Goal: Information Seeking & Learning: Check status

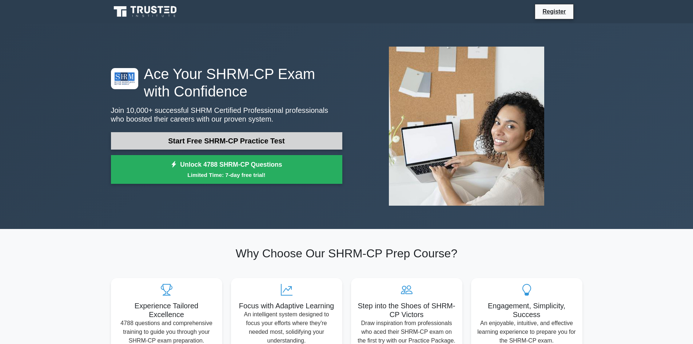
click at [264, 146] on link "Start Free SHRM-CP Practice Test" at bounding box center [226, 140] width 231 height 17
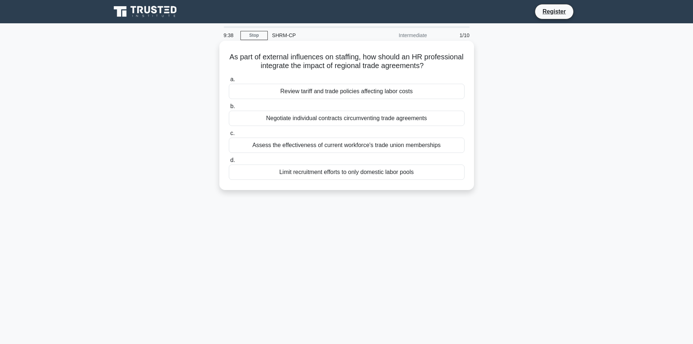
click at [362, 120] on div "Negotiate individual contracts circumventing trade agreements" at bounding box center [347, 118] width 236 height 15
click at [229, 109] on input "b. Negotiate individual contracts circumventing trade agreements" at bounding box center [229, 106] width 0 height 5
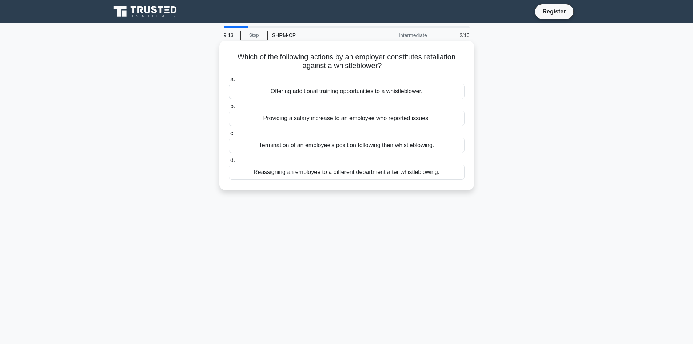
click at [379, 147] on div "Termination of an employee's position following their whistleblowing." at bounding box center [347, 144] width 236 height 15
click at [229, 136] on input "c. Termination of an employee's position following their whistleblowing." at bounding box center [229, 133] width 0 height 5
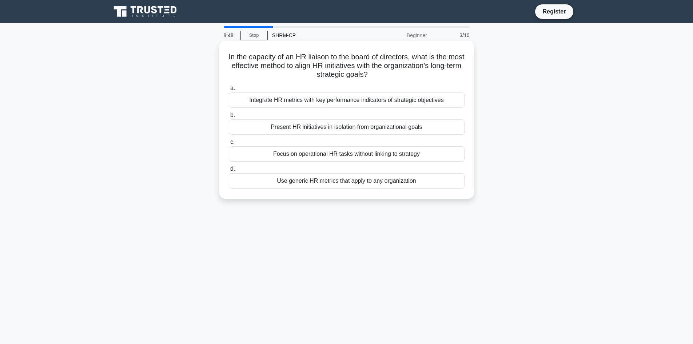
click at [436, 100] on div "Integrate HR metrics with key performance indicators of strategic objectives" at bounding box center [347, 99] width 236 height 15
click at [229, 91] on input "a. Integrate HR metrics with key performance indicators of strategic objectives" at bounding box center [229, 88] width 0 height 5
click at [345, 157] on div "Establish clear performance benchmarks tied to business outcomes" at bounding box center [347, 153] width 236 height 15
click at [229, 144] on input "c. Establish clear performance benchmarks tied to business outcomes" at bounding box center [229, 142] width 0 height 5
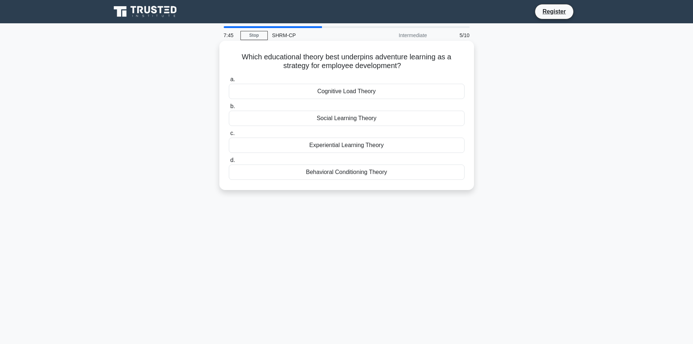
click at [376, 146] on div "Experiential Learning Theory" at bounding box center [347, 144] width 236 height 15
click at [229, 136] on input "c. Experiential Learning Theory" at bounding box center [229, 133] width 0 height 5
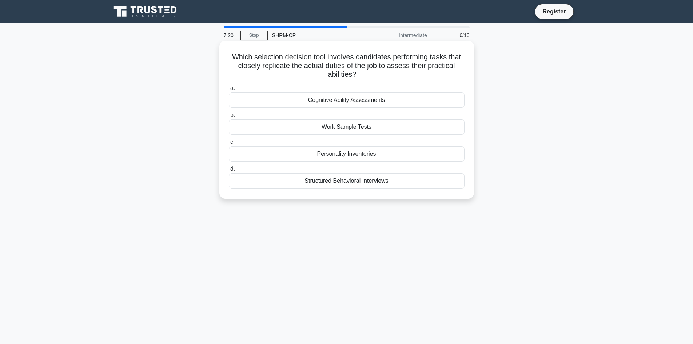
click at [415, 103] on div "Cognitive Ability Assessments" at bounding box center [347, 99] width 236 height 15
click at [229, 91] on input "a. Cognitive Ability Assessments" at bounding box center [229, 88] width 0 height 5
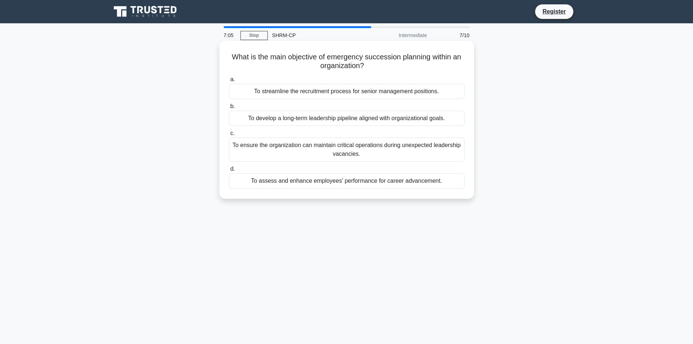
click at [422, 148] on div "To ensure the organization can maintain critical operations during unexpected l…" at bounding box center [347, 149] width 236 height 24
click at [229, 136] on input "c. To ensure the organization can maintain critical operations during unexpecte…" at bounding box center [229, 133] width 0 height 5
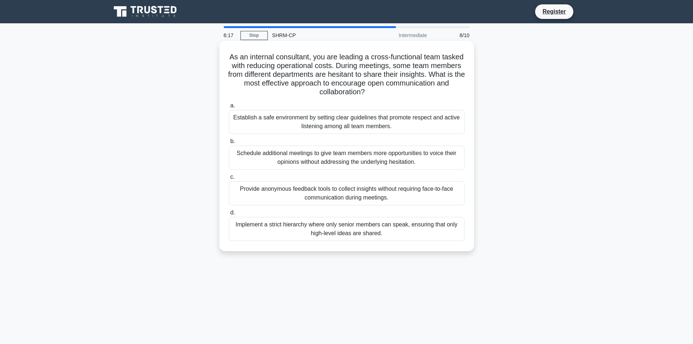
drag, startPoint x: 329, startPoint y: 123, endPoint x: 330, endPoint y: 117, distance: 5.9
click at [329, 122] on div "Establish a safe environment by setting clear guidelines that promote respect a…" at bounding box center [347, 122] width 236 height 24
click at [404, 114] on div "Establish a safe environment by setting clear guidelines that promote respect a…" at bounding box center [347, 122] width 236 height 24
click at [229, 108] on input "a. Establish a safe environment by setting clear guidelines that promote respec…" at bounding box center [229, 105] width 0 height 5
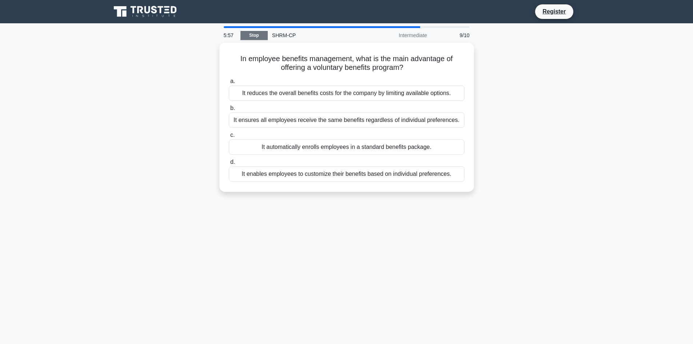
click at [266, 34] on link "Stop" at bounding box center [253, 35] width 27 height 9
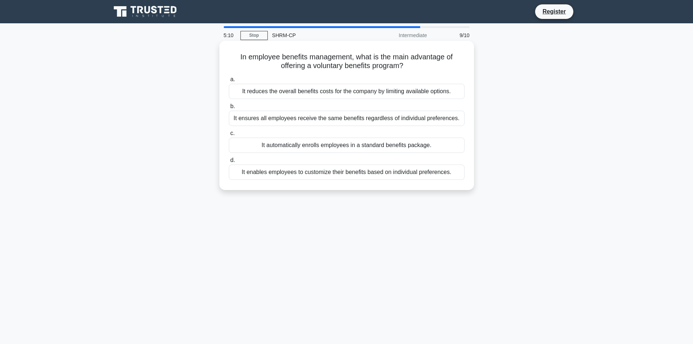
click at [399, 123] on div "It ensures all employees receive the same benefits regardless of individual pre…" at bounding box center [347, 118] width 236 height 15
click at [229, 109] on input "b. It ensures all employees receive the same benefits regardless of individual …" at bounding box center [229, 106] width 0 height 5
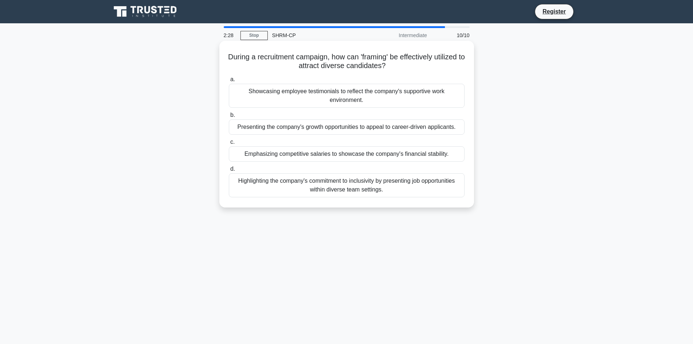
click at [372, 99] on div "Showcasing employee testimonials to reflect the company's supportive work envir…" at bounding box center [347, 96] width 236 height 24
click at [229, 82] on input "a. Showcasing employee testimonials to reflect the company's supportive work en…" at bounding box center [229, 79] width 0 height 5
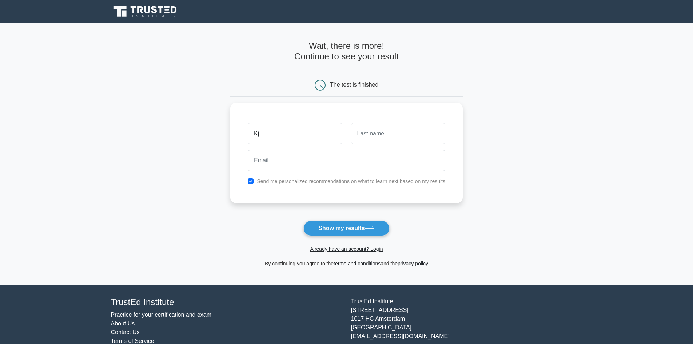
type input "Kj"
type input "Williams"
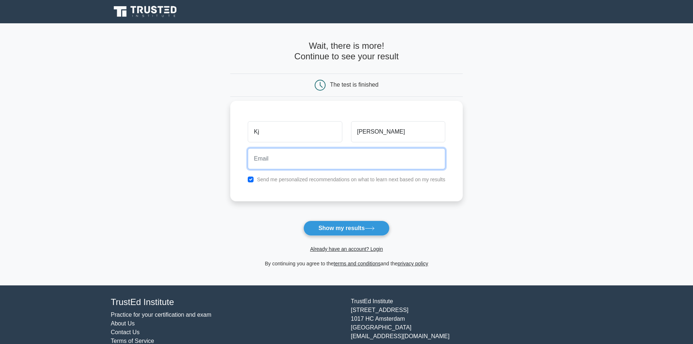
click at [360, 160] on input "email" at bounding box center [346, 158] width 197 height 21
type input "keiyonwilliams11@gmail.com"
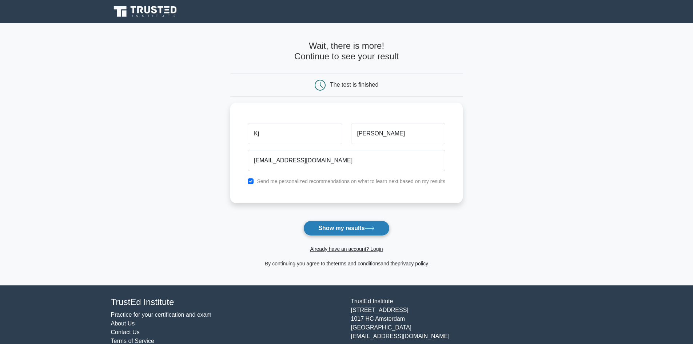
click at [348, 228] on button "Show my results" at bounding box center [346, 227] width 86 height 15
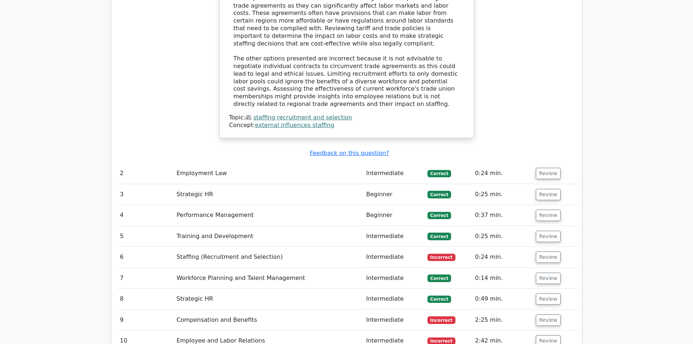
scroll to position [836, 0]
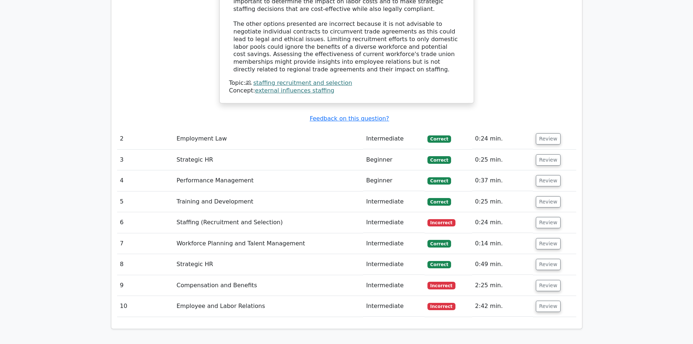
click at [290, 212] on td "Staffing (Recruitment and Selection)" at bounding box center [267, 222] width 189 height 21
click at [548, 217] on button "Review" at bounding box center [548, 222] width 25 height 11
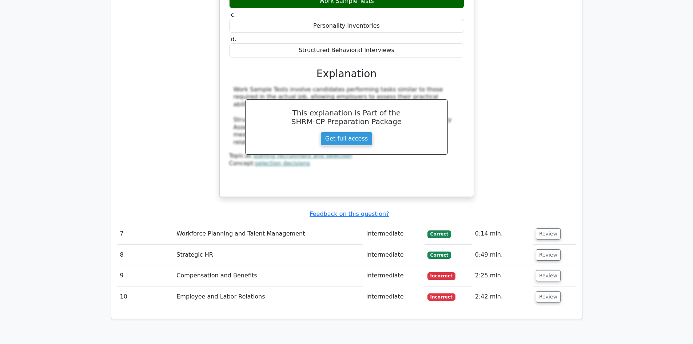
scroll to position [1164, 0]
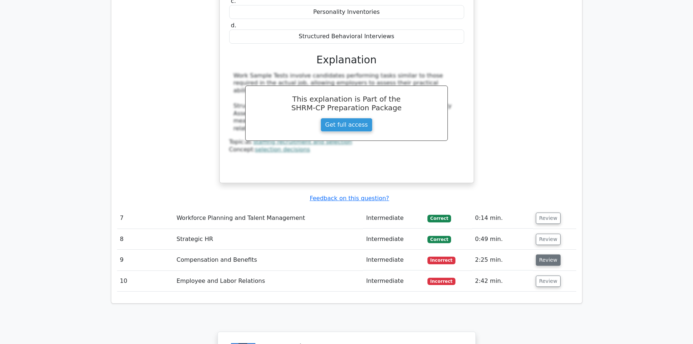
click at [546, 254] on button "Review" at bounding box center [548, 259] width 25 height 11
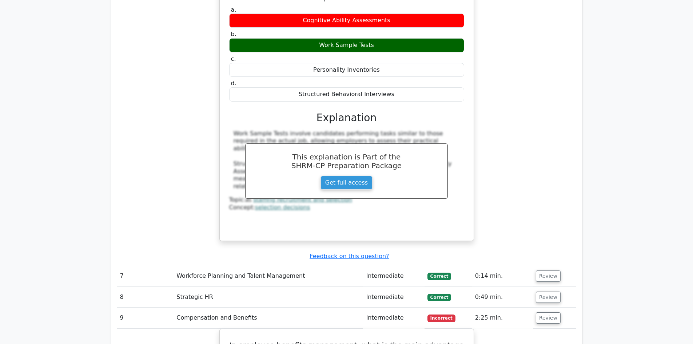
scroll to position [1091, 0]
